Goal: Task Accomplishment & Management: Manage account settings

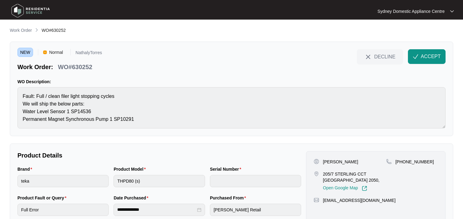
scroll to position [21, 0]
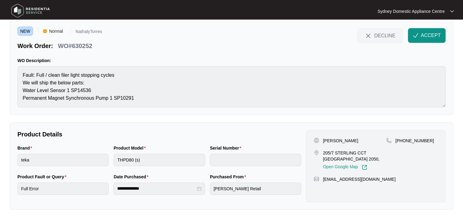
click at [428, 38] on span "ACCEPT" at bounding box center [431, 35] width 20 height 7
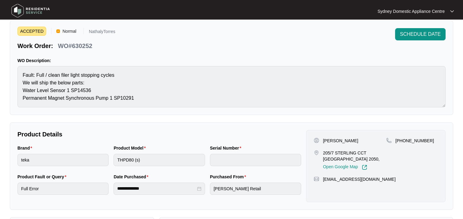
scroll to position [0, 0]
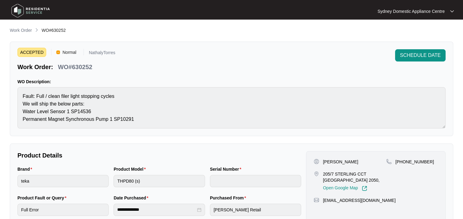
click at [22, 30] on p "Work Order" at bounding box center [21, 30] width 22 height 6
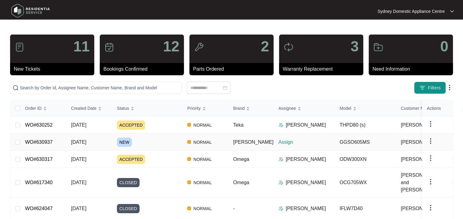
click at [158, 140] on div "NEW" at bounding box center [149, 142] width 65 height 9
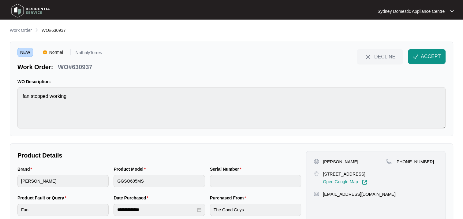
click at [433, 57] on span "ACCEPT" at bounding box center [431, 56] width 20 height 7
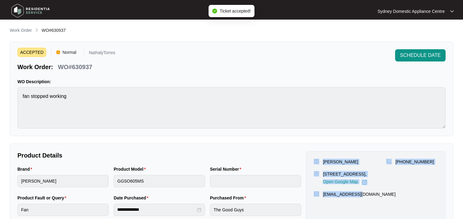
drag, startPoint x: 309, startPoint y: 158, endPoint x: 447, endPoint y: 199, distance: 144.0
click at [447, 199] on div "[PERSON_NAME] [STREET_ADDRESS], Open Google Map [PHONE_NUMBER] [EMAIL_ADDRESS][…" at bounding box center [376, 187] width 144 height 72
copy div "[PERSON_NAME] [STREET_ADDRESS], Open Google Map [PHONE_NUMBER] [EMAIL_ADDRESS][…"
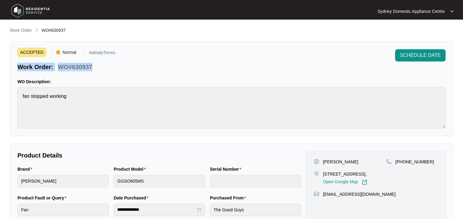
drag, startPoint x: 97, startPoint y: 68, endPoint x: 13, endPoint y: 66, distance: 83.8
click at [13, 66] on div "ACCEPTED Normal NathalyTorres Work Order: WO#630937 SCHEDULE DATE WO Descriptio…" at bounding box center [231, 89] width 443 height 95
copy div "Work Order: WO#630937"
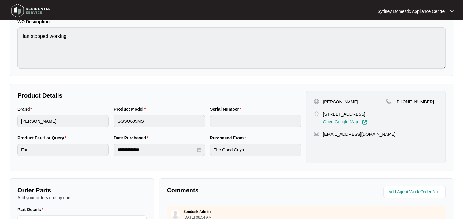
scroll to position [61, 0]
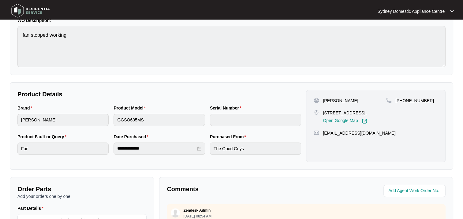
click at [99, 122] on div "Brand [PERSON_NAME] Product Model GGSO605MS Serial Number" at bounding box center [159, 119] width 289 height 29
click at [103, 150] on div "**********" at bounding box center [159, 147] width 289 height 29
click at [0, 112] on html "**********" at bounding box center [231, 142] width 463 height 406
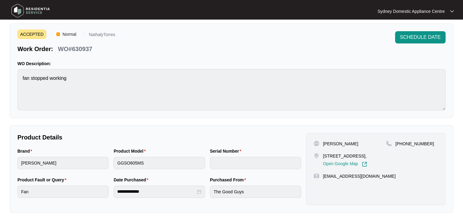
scroll to position [0, 0]
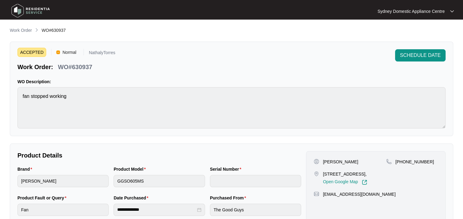
click at [23, 31] on p "Work Order" at bounding box center [21, 30] width 22 height 6
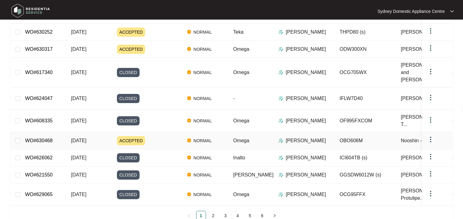
scroll to position [110, 0]
click at [157, 136] on div "ACCEPTED" at bounding box center [149, 140] width 65 height 9
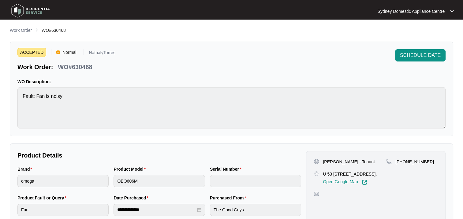
click at [412, 58] on span "SCHEDULE DATE" at bounding box center [420, 55] width 41 height 7
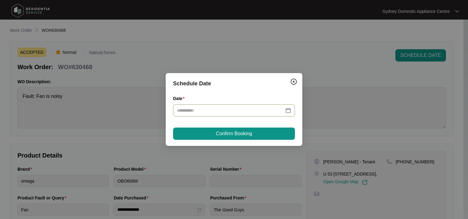
click at [214, 113] on input "Date" at bounding box center [230, 110] width 107 height 7
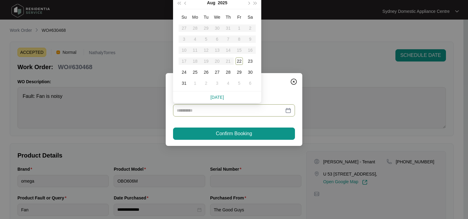
click at [204, 73] on div "26" at bounding box center [205, 72] width 7 height 7
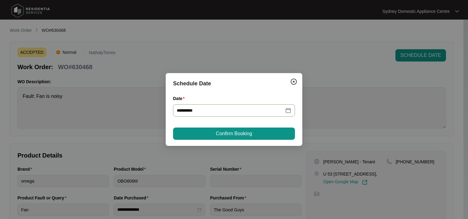
type input "**********"
click at [203, 134] on button "Confirm Booking" at bounding box center [234, 134] width 122 height 12
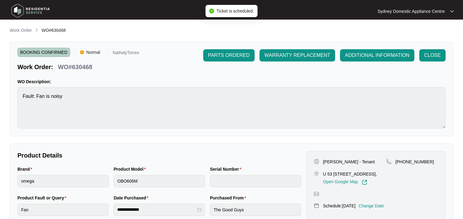
click at [19, 29] on p "Work Order" at bounding box center [21, 30] width 22 height 6
